Goal: Task Accomplishment & Management: Use online tool/utility

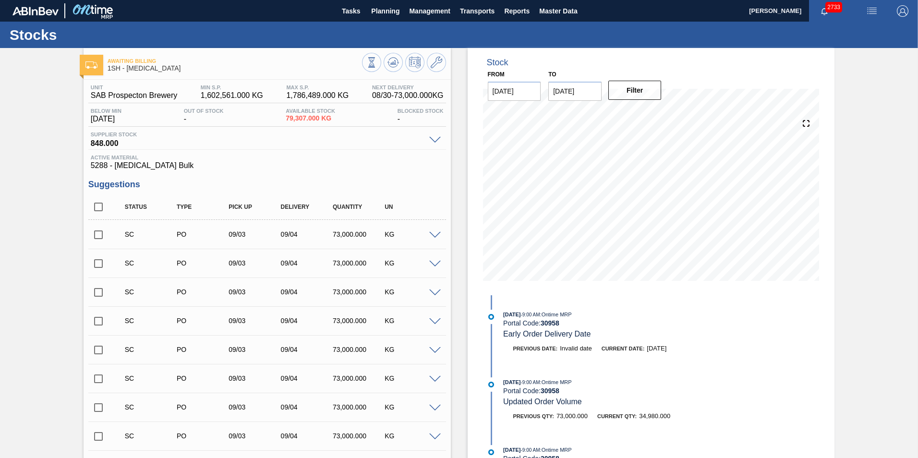
scroll to position [638, 0]
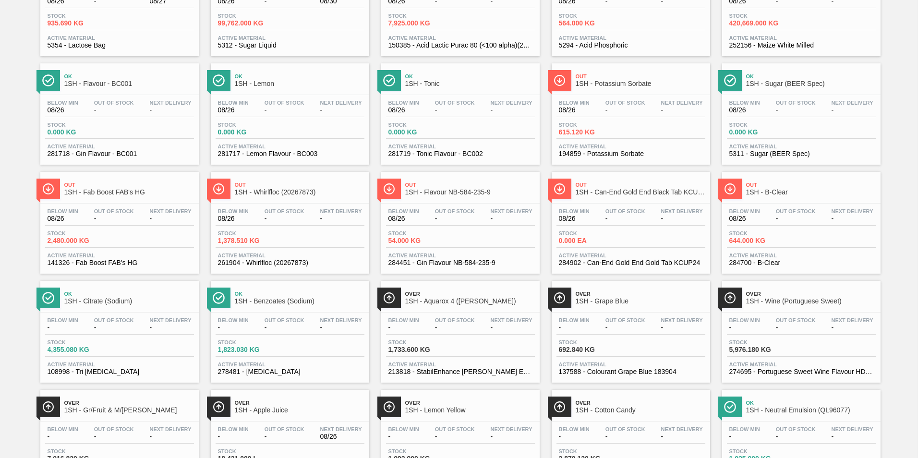
scroll to position [576, 0]
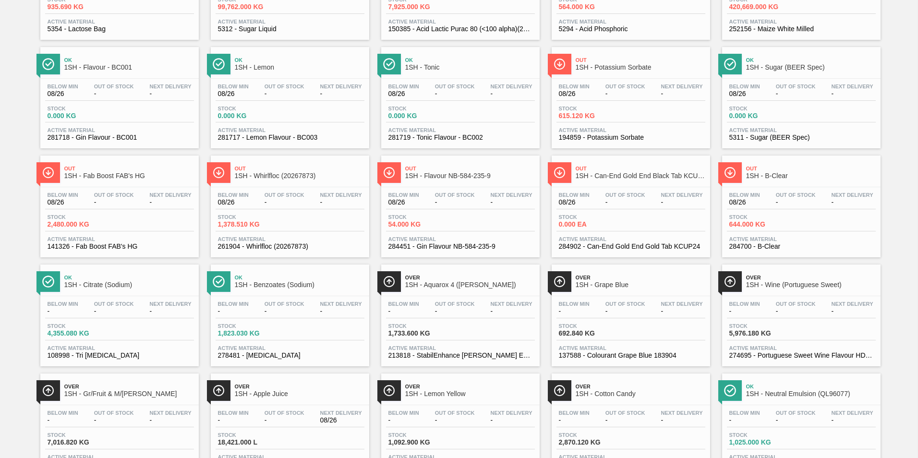
click at [263, 174] on span "1SH - Whirlfloc (20267873)" at bounding box center [300, 175] width 130 height 7
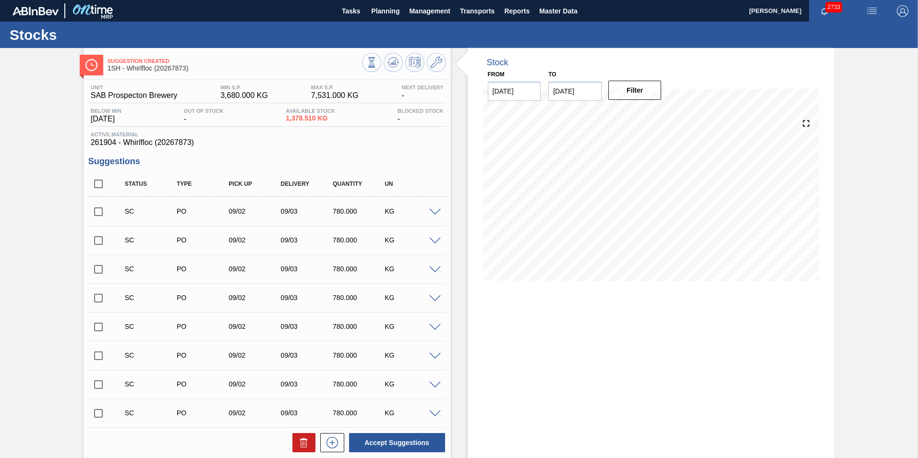
scroll to position [118, 0]
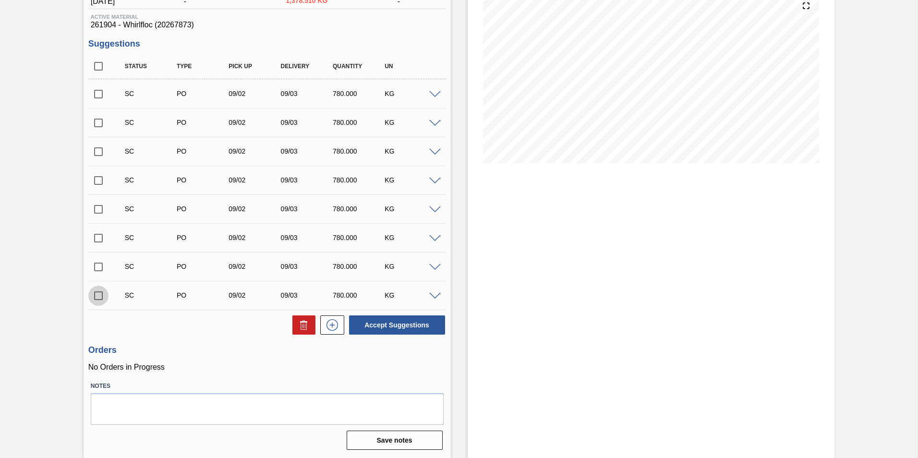
click at [98, 294] on input "checkbox" at bounding box center [98, 296] width 20 height 20
click at [436, 297] on span at bounding box center [435, 296] width 12 height 7
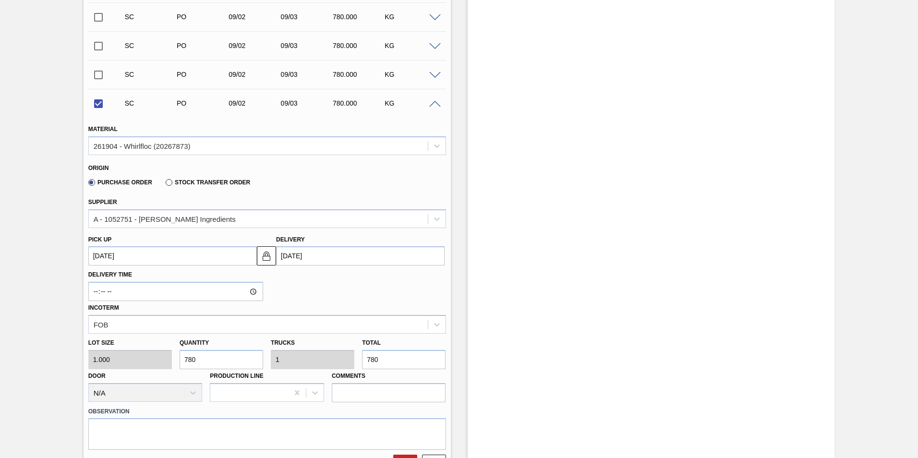
scroll to position [406, 0]
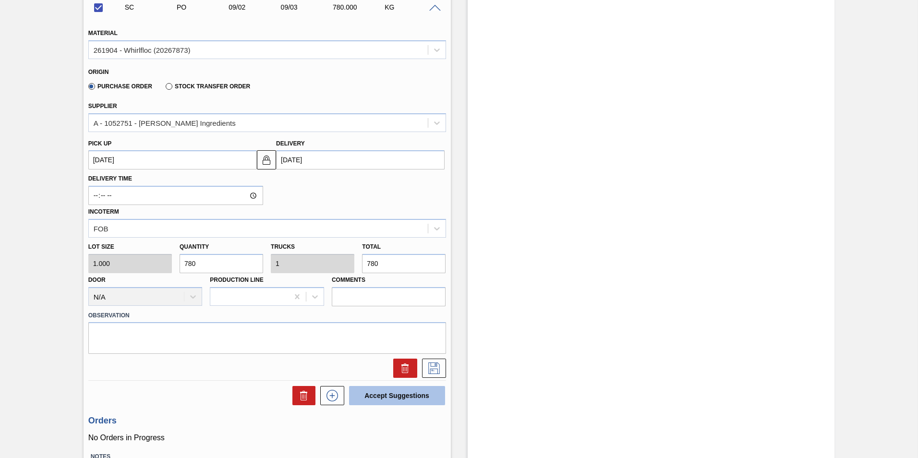
click at [398, 399] on button "Accept Suggestions" at bounding box center [397, 395] width 96 height 19
checkbox input "false"
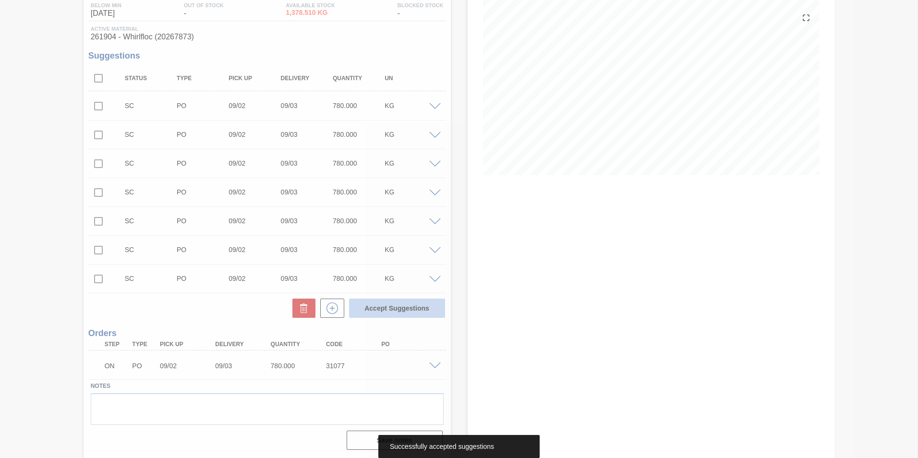
scroll to position [106, 0]
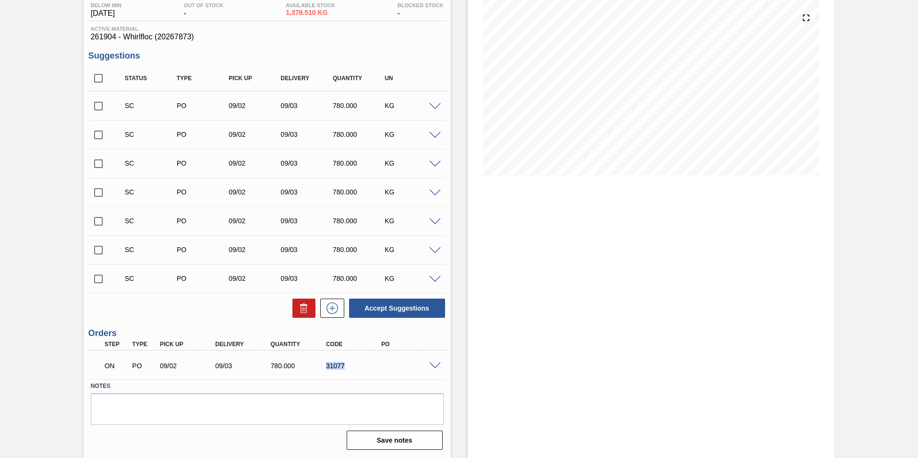
drag, startPoint x: 325, startPoint y: 366, endPoint x: 346, endPoint y: 369, distance: 20.9
click at [346, 369] on div "31077" at bounding box center [355, 366] width 62 height 8
copy div "31077"
